Goal: Task Accomplishment & Management: Use online tool/utility

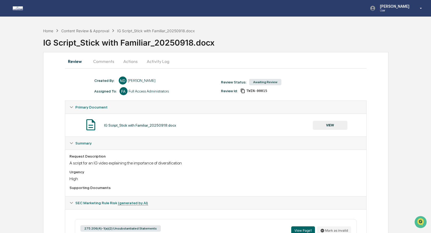
click at [154, 62] on button "Activity Log" at bounding box center [157, 61] width 31 height 13
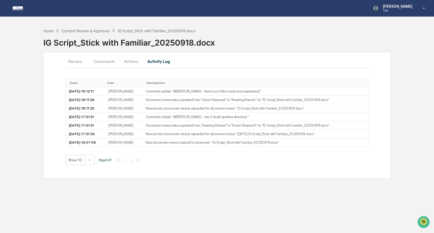
click at [131, 61] on button "Actions" at bounding box center [131, 61] width 24 height 13
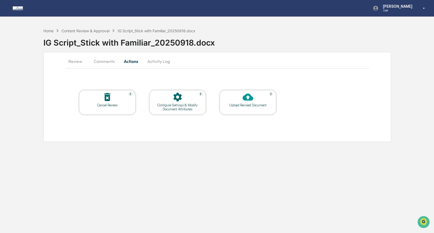
click at [155, 61] on button "Activity Log" at bounding box center [158, 61] width 31 height 13
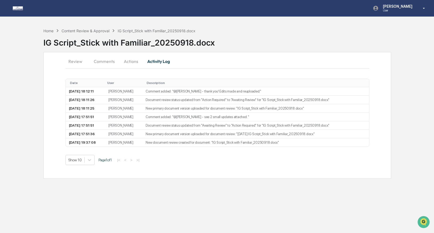
click at [77, 61] on button "Review" at bounding box center [78, 61] width 24 height 13
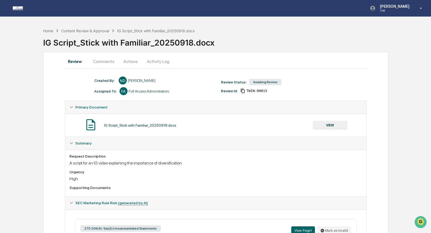
click at [325, 124] on button "VIEW" at bounding box center [330, 125] width 35 height 9
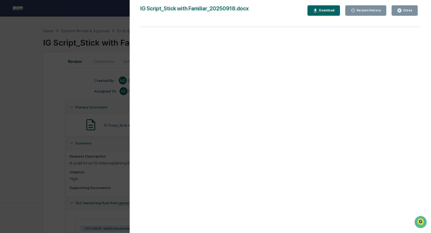
click at [359, 10] on div "Version History" at bounding box center [369, 11] width 26 height 4
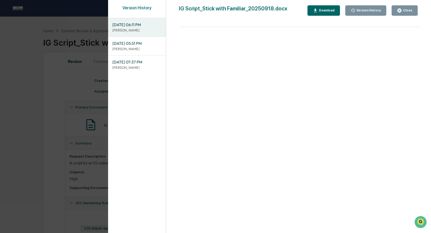
click at [132, 27] on span "[DATE] 06:11 PM" at bounding box center [136, 25] width 49 height 6
click at [316, 12] on icon "button" at bounding box center [315, 10] width 3 height 3
click at [142, 45] on span "[DATE] 05:51 PM" at bounding box center [136, 43] width 49 height 6
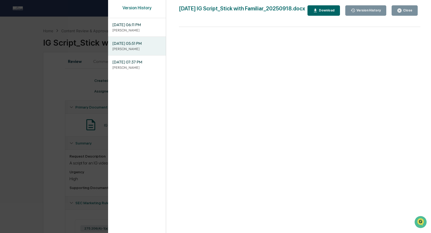
click at [318, 13] on icon "button" at bounding box center [315, 10] width 5 height 5
click at [141, 30] on p "[PERSON_NAME]" at bounding box center [136, 30] width 49 height 5
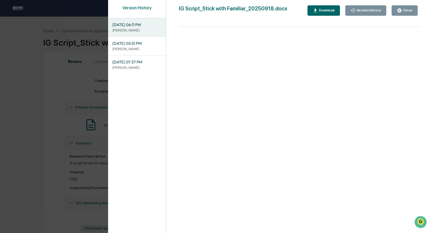
click at [140, 42] on span "[DATE] 05:51 PM" at bounding box center [136, 43] width 49 height 6
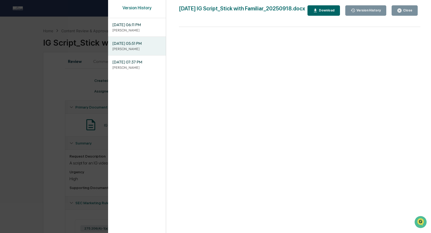
click at [318, 13] on icon "button" at bounding box center [315, 10] width 5 height 5
click at [130, 31] on p "[PERSON_NAME]" at bounding box center [136, 30] width 49 height 5
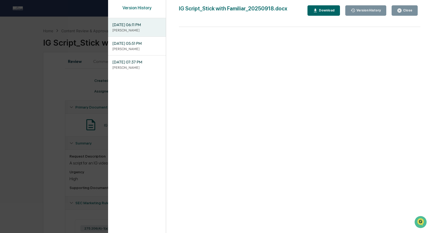
click at [321, 11] on div "Download" at bounding box center [326, 11] width 17 height 4
click at [67, 68] on div "Version History [DATE] 06:11 PM [PERSON_NAME] [DATE] 05:51 PM [PERSON_NAME] [DA…" at bounding box center [215, 116] width 431 height 233
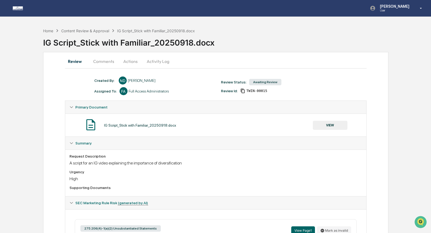
click at [152, 62] on button "Activity Log" at bounding box center [157, 61] width 31 height 13
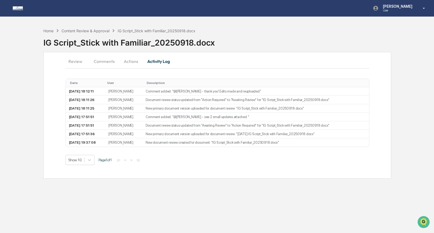
click at [128, 62] on button "Actions" at bounding box center [131, 61] width 24 height 13
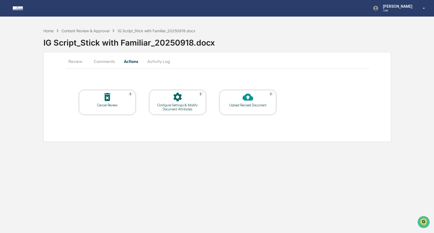
click at [72, 61] on button "Review" at bounding box center [78, 61] width 24 height 13
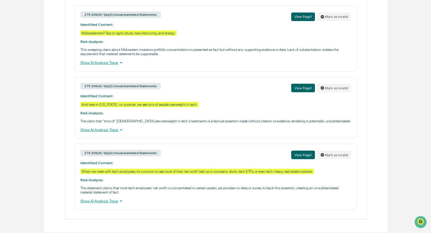
scroll to position [292, 0]
click at [334, 87] on button "Mark as invalid" at bounding box center [334, 88] width 34 height 9
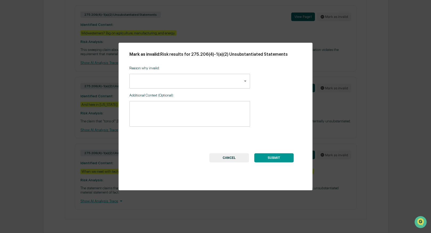
click at [275, 157] on button "SUBMIT" at bounding box center [273, 157] width 39 height 9
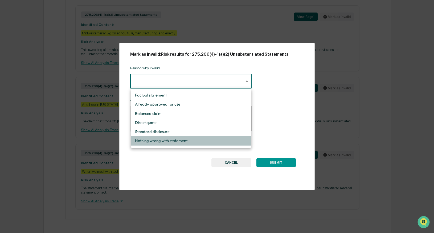
click at [176, 139] on li "Nothing wrong with statement" at bounding box center [191, 140] width 121 height 9
type input "**********"
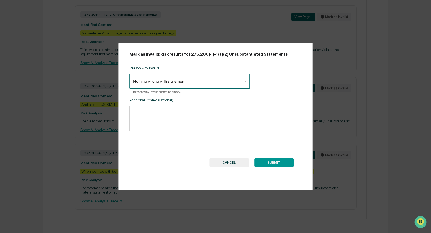
click at [276, 162] on button "SUBMIT" at bounding box center [273, 162] width 39 height 9
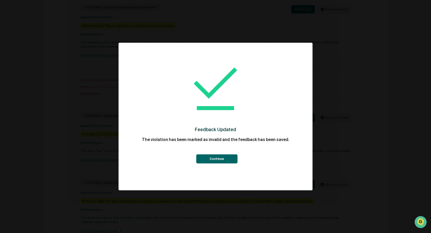
click at [221, 158] on button "Continue" at bounding box center [216, 158] width 41 height 9
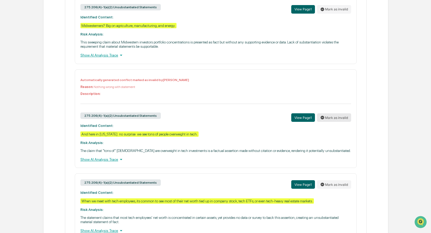
click at [337, 122] on button "Mark as invalid" at bounding box center [334, 117] width 34 height 9
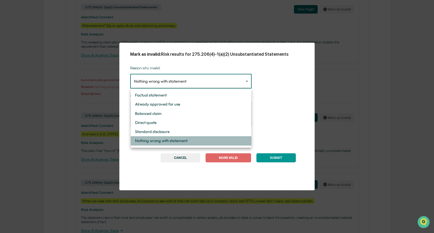
click at [197, 140] on li "Nothing wrong with statement" at bounding box center [191, 140] width 121 height 9
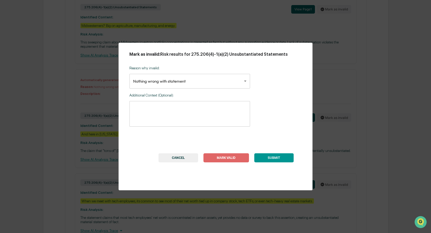
click at [266, 155] on button "SUBMIT" at bounding box center [273, 157] width 39 height 9
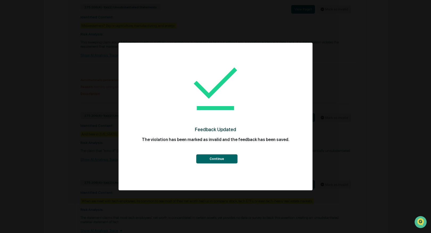
click at [225, 159] on button "Continue" at bounding box center [216, 158] width 41 height 9
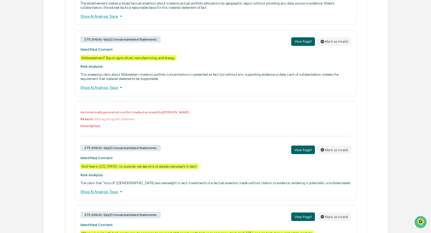
scroll to position [336, 0]
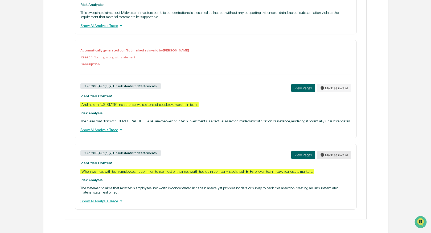
click at [336, 152] on button "Mark as invalid" at bounding box center [334, 154] width 34 height 9
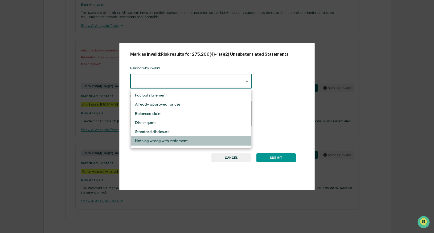
click at [182, 140] on li "Nothing wrong with statement" at bounding box center [191, 140] width 121 height 9
type input "**********"
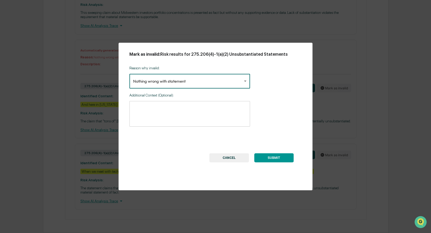
click at [272, 155] on button "SUBMIT" at bounding box center [273, 157] width 39 height 9
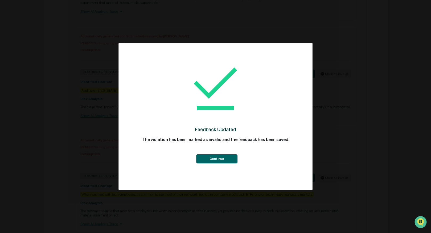
click at [233, 158] on button "Continue" at bounding box center [216, 158] width 41 height 9
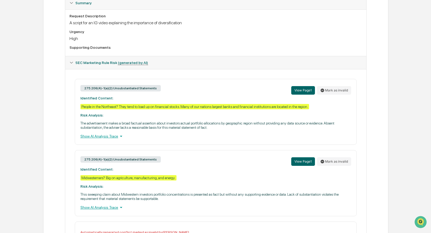
scroll to position [140, 0]
click at [334, 90] on button "Mark as invalid" at bounding box center [334, 90] width 34 height 9
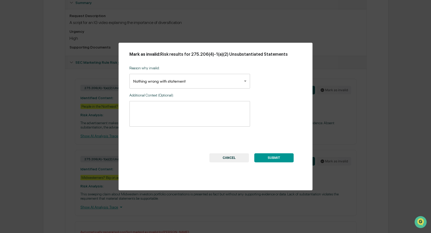
click at [275, 157] on button "SUBMIT" at bounding box center [273, 157] width 39 height 9
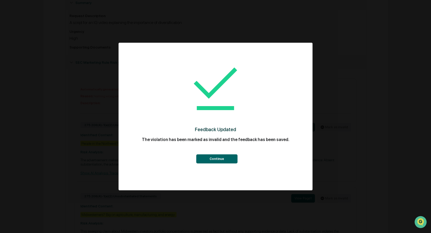
click at [215, 162] on button "Continue" at bounding box center [216, 158] width 41 height 9
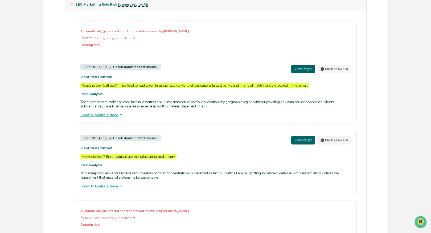
scroll to position [199, 0]
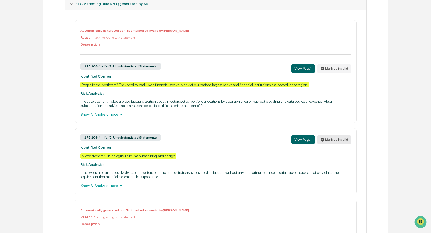
click at [333, 142] on button "Mark as invalid" at bounding box center [334, 139] width 34 height 9
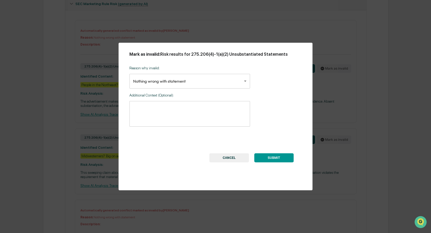
click at [275, 159] on button "SUBMIT" at bounding box center [273, 157] width 39 height 9
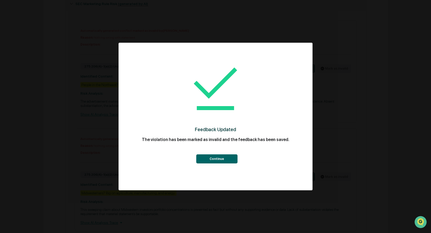
click at [228, 156] on button "Continue" at bounding box center [216, 158] width 41 height 9
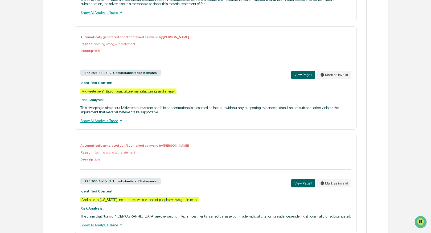
scroll to position [336, 0]
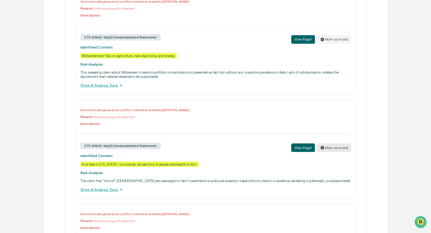
click at [330, 152] on button "Mark as invalid" at bounding box center [334, 147] width 34 height 9
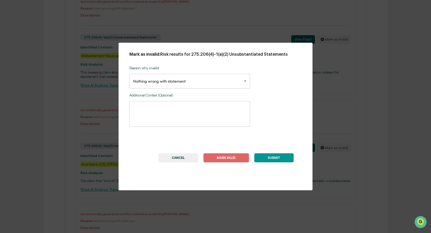
click at [343, 131] on div "**********" at bounding box center [215, 116] width 431 height 233
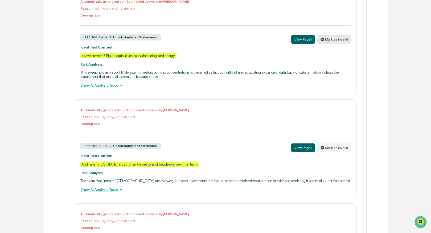
click at [332, 44] on button "Mark as invalid" at bounding box center [334, 39] width 34 height 9
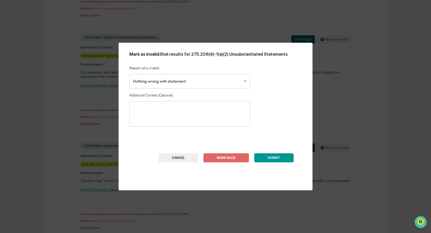
click at [345, 102] on div "**********" at bounding box center [215, 116] width 431 height 233
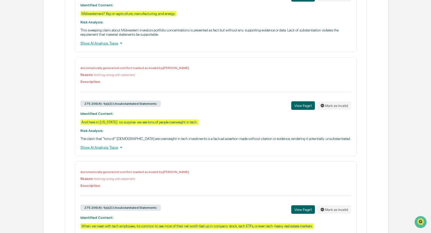
scroll to position [450, 0]
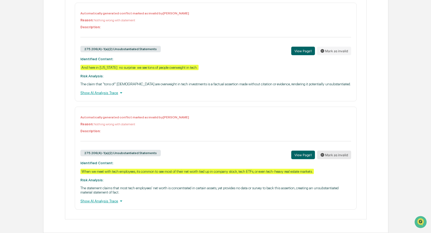
click at [334, 150] on button "Mark as invalid" at bounding box center [334, 154] width 34 height 9
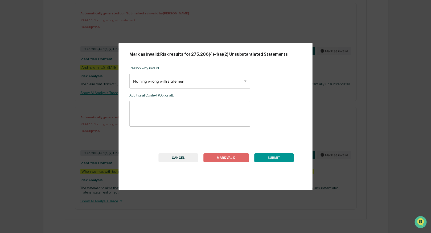
click at [374, 122] on div "**********" at bounding box center [215, 116] width 431 height 233
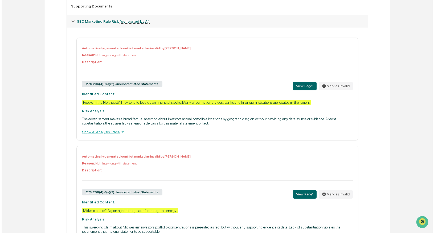
scroll to position [0, 0]
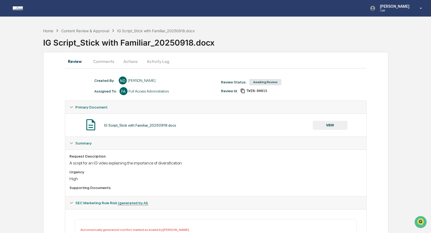
click at [326, 123] on button "VIEW" at bounding box center [330, 125] width 35 height 9
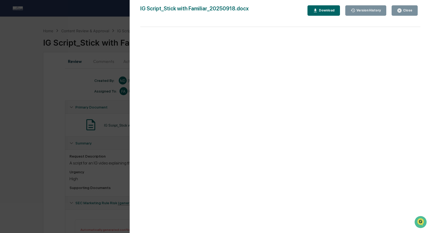
click at [358, 13] on button "Version History" at bounding box center [365, 10] width 41 height 10
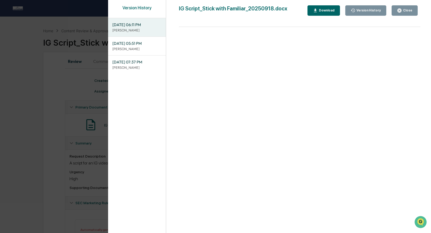
click at [395, 12] on button "Close" at bounding box center [405, 10] width 26 height 10
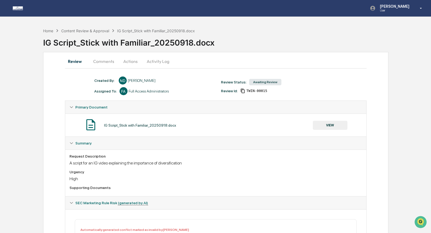
click at [131, 61] on button "Actions" at bounding box center [131, 61] width 24 height 13
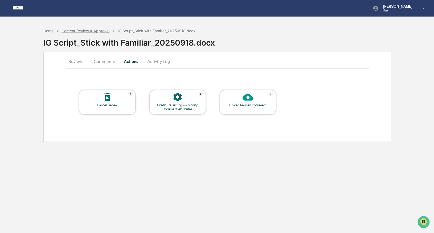
click at [88, 29] on div "Content Review & Approval" at bounding box center [86, 30] width 48 height 5
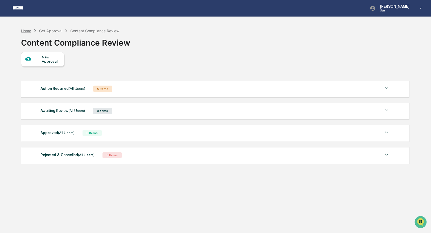
click at [26, 30] on div "Home" at bounding box center [26, 30] width 10 height 5
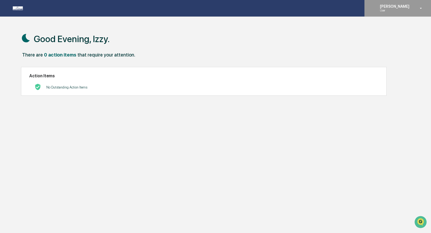
click at [410, 10] on p "User" at bounding box center [394, 11] width 36 height 4
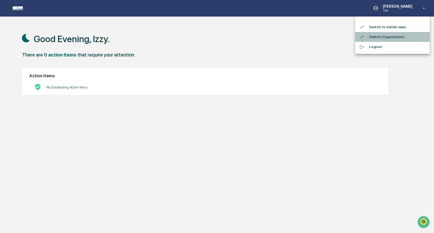
click at [395, 37] on li "Switch Organization" at bounding box center [392, 37] width 75 height 10
